Goal: Information Seeking & Learning: Learn about a topic

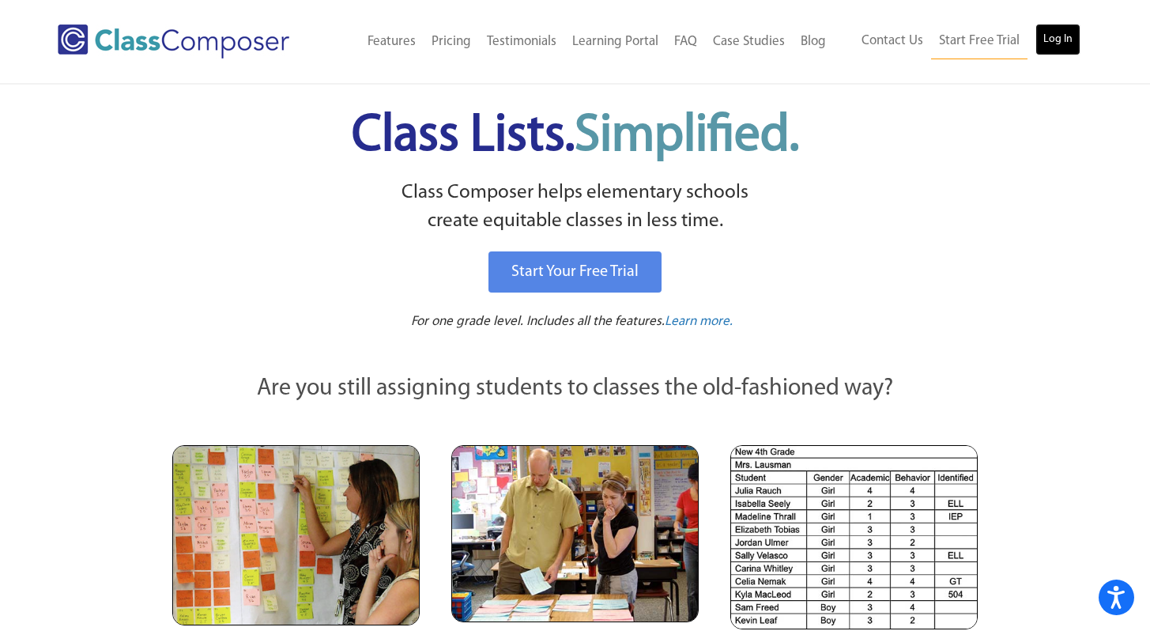
click at [1058, 40] on link "Log In" at bounding box center [1058, 40] width 45 height 32
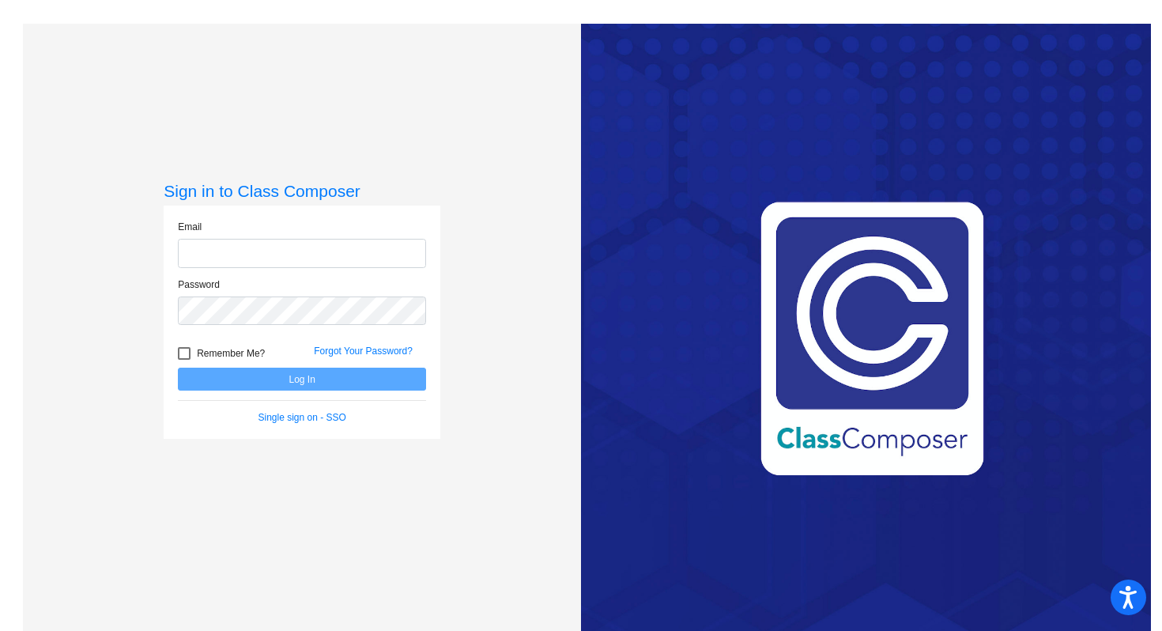
type input "[EMAIL_ADDRESS][DOMAIN_NAME]"
click at [281, 387] on button "Log In" at bounding box center [302, 379] width 248 height 23
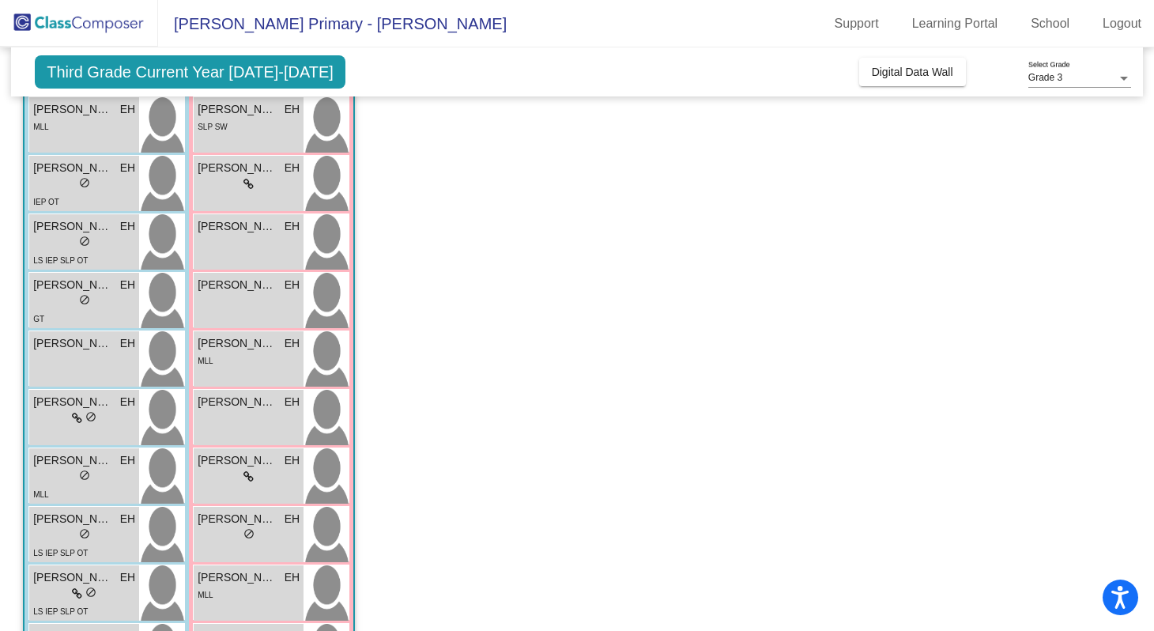
scroll to position [147, 0]
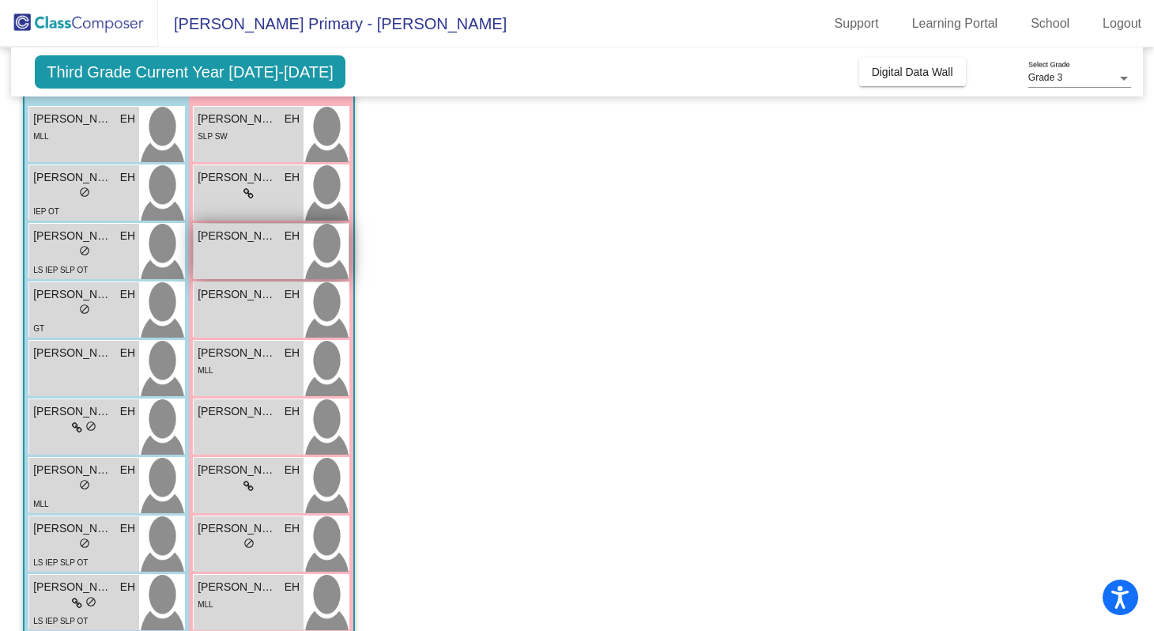
click at [244, 251] on div "[PERSON_NAME] lock do_not_disturb_alt" at bounding box center [249, 251] width 110 height 55
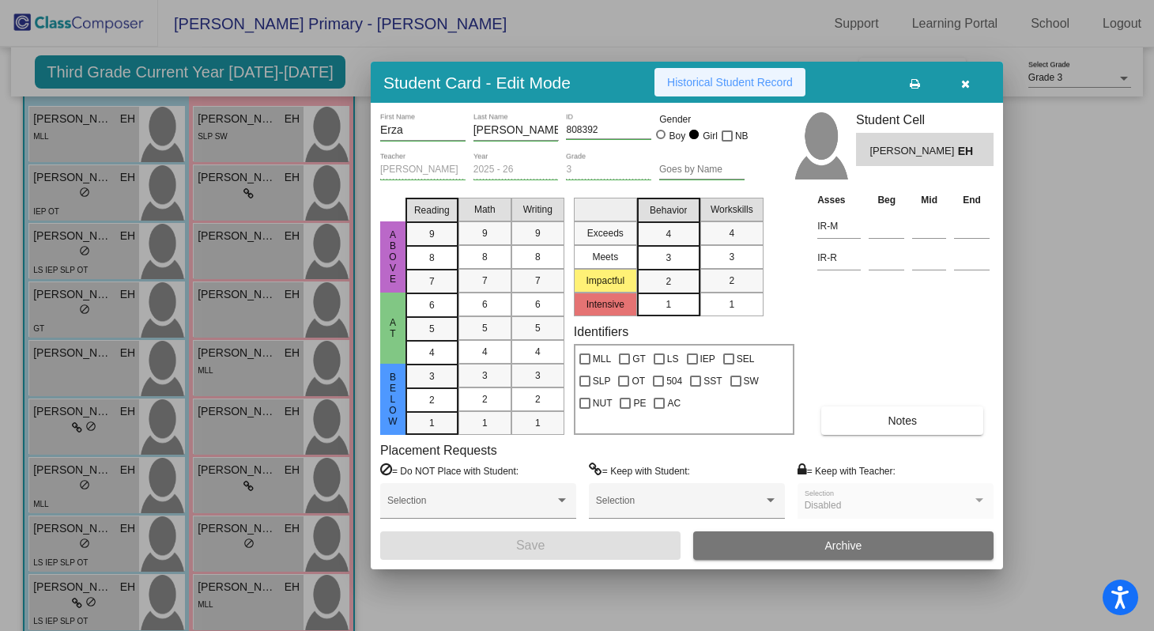
click at [756, 82] on span "Historical Student Record" at bounding box center [730, 82] width 126 height 13
click at [968, 89] on icon "button" at bounding box center [965, 83] width 9 height 11
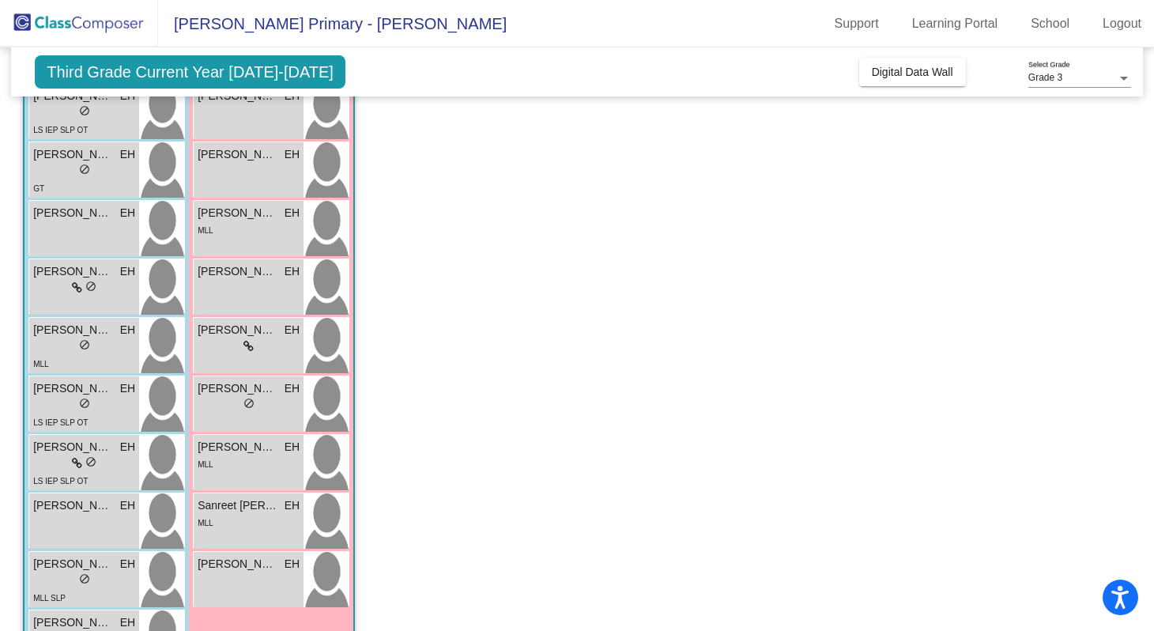
scroll to position [408, 0]
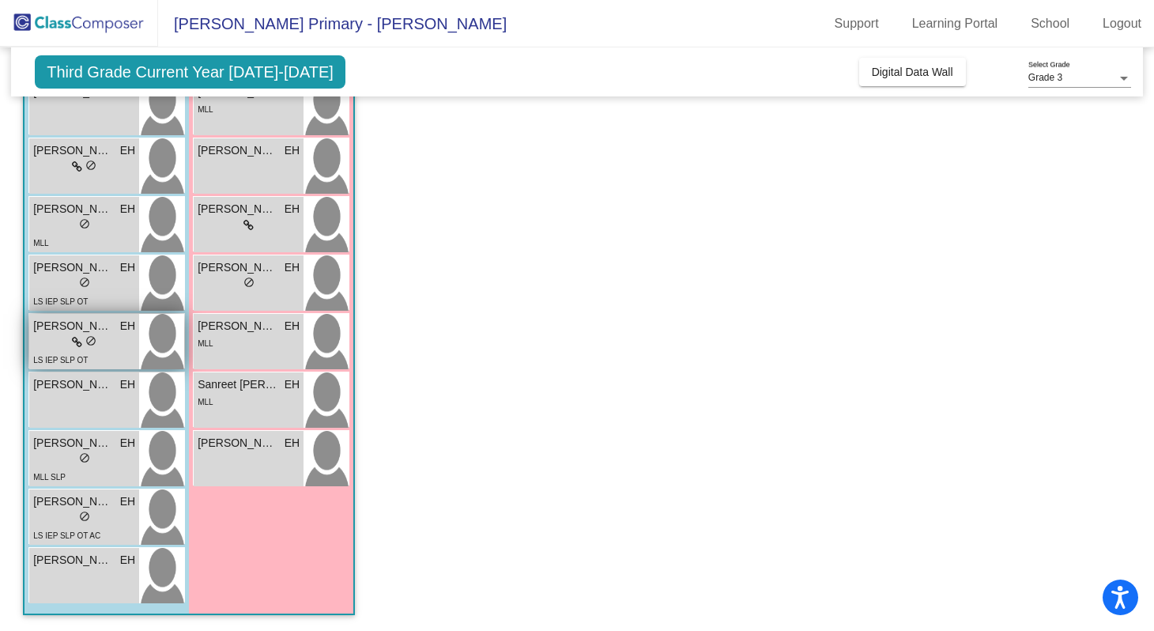
click at [111, 346] on div "lock do_not_disturb_alt" at bounding box center [84, 342] width 102 height 17
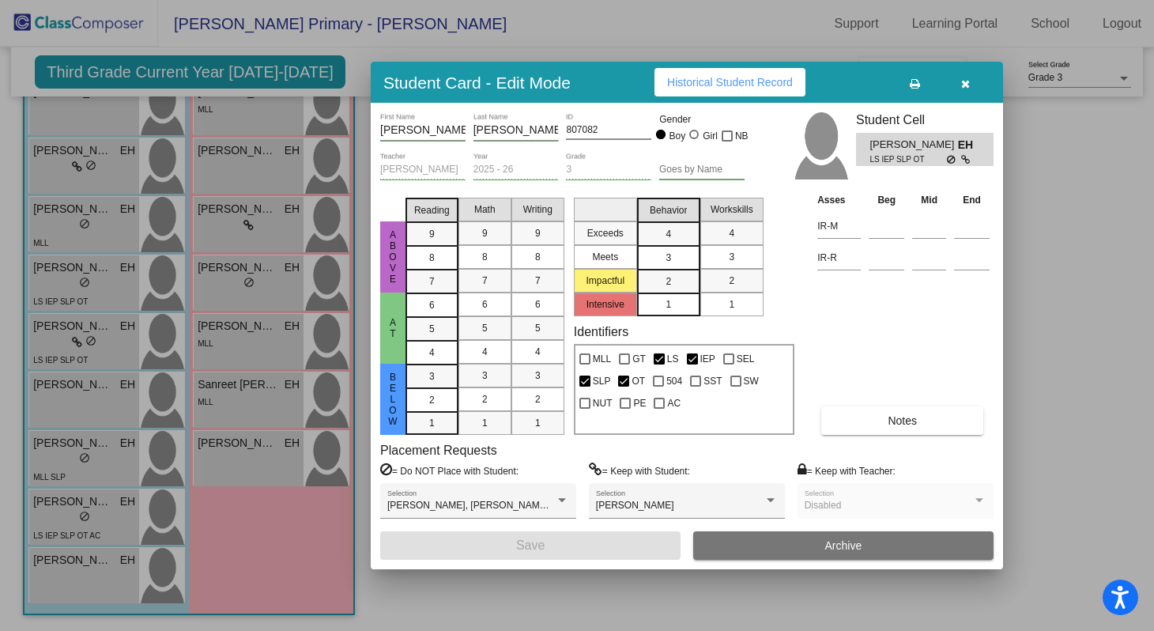
click at [698, 92] on button "Historical Student Record" at bounding box center [730, 82] width 151 height 28
